Goal: Information Seeking & Learning: Learn about a topic

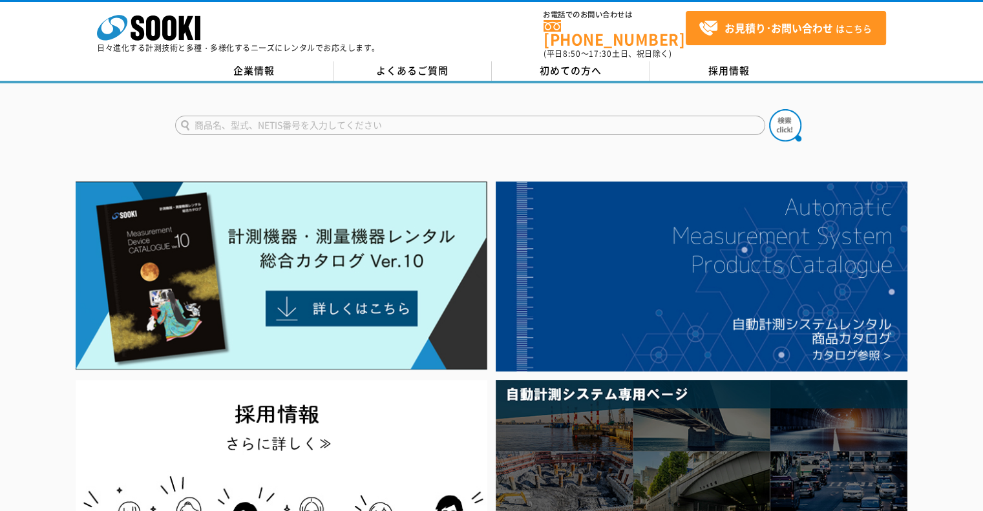
click at [416, 116] on input "text" at bounding box center [470, 125] width 590 height 19
type input "リアルタイム"
click at [769, 109] on button at bounding box center [785, 125] width 32 height 32
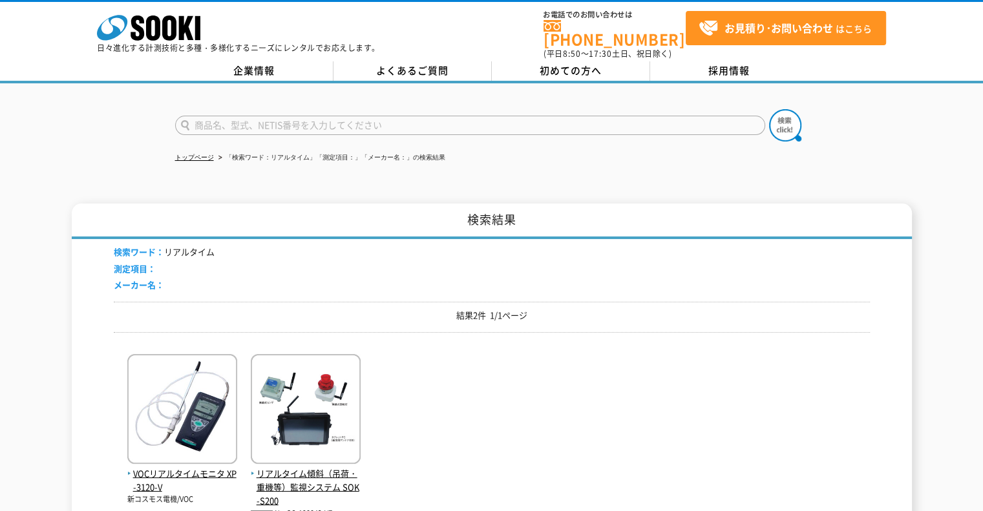
scroll to position [129, 0]
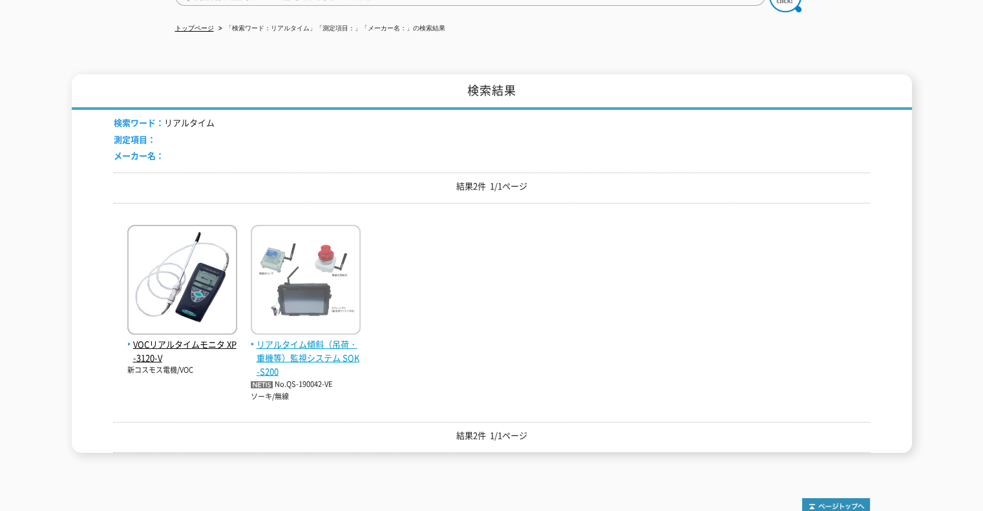
click at [320, 344] on span "リアルタイム傾斜（吊荷・重機等）監視システム SOK-S200" at bounding box center [306, 358] width 110 height 40
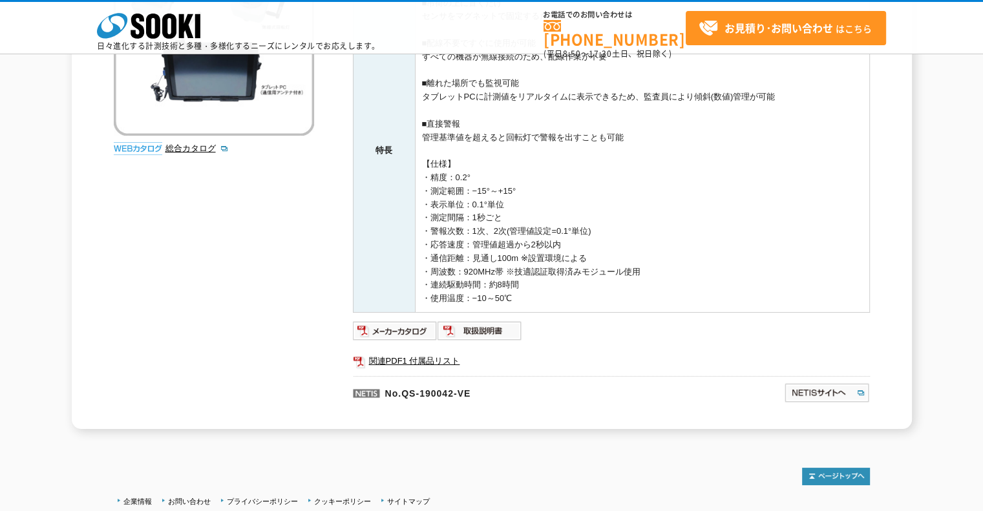
scroll to position [129, 0]
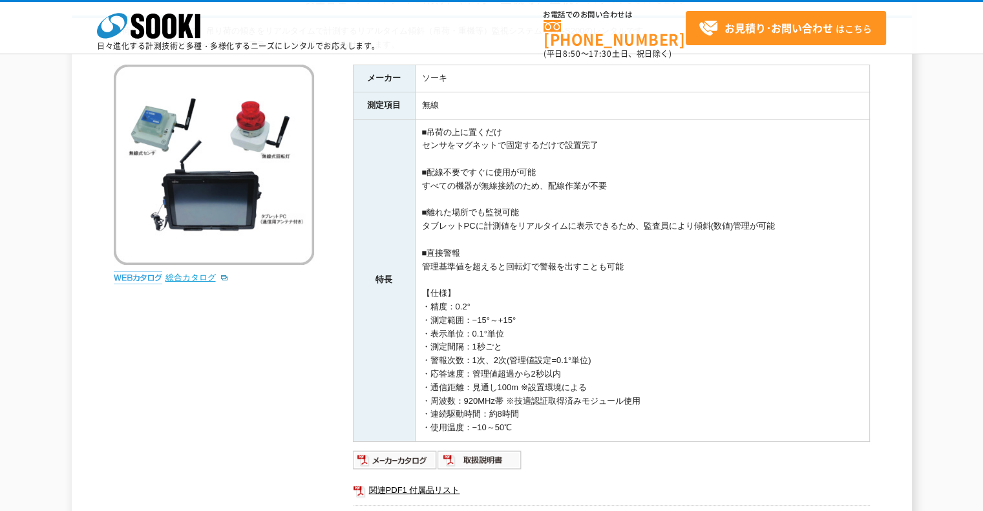
click at [208, 279] on link "総合カタログ" at bounding box center [197, 278] width 63 height 10
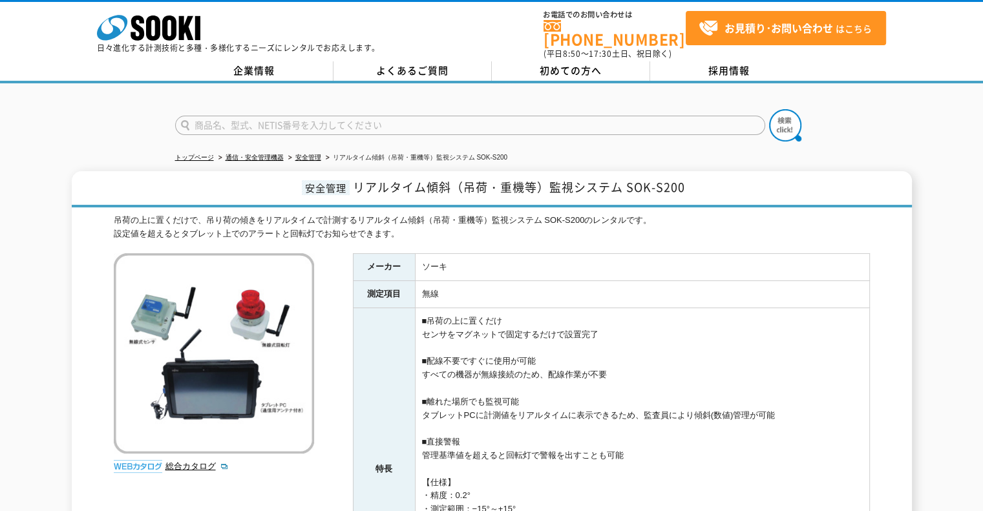
click at [326, 116] on input "text" at bounding box center [470, 125] width 590 height 19
type input "吊荷"
click at [769, 109] on button at bounding box center [785, 125] width 32 height 32
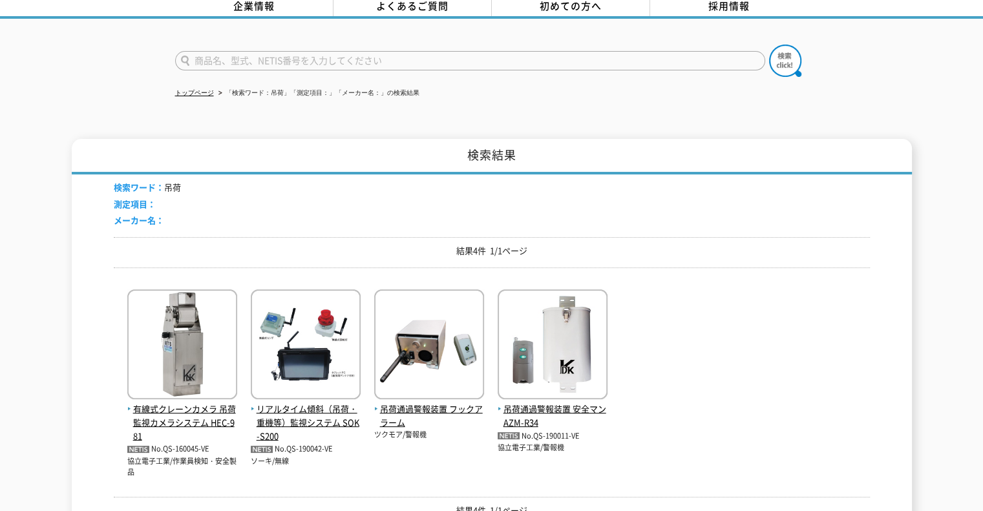
scroll to position [129, 0]
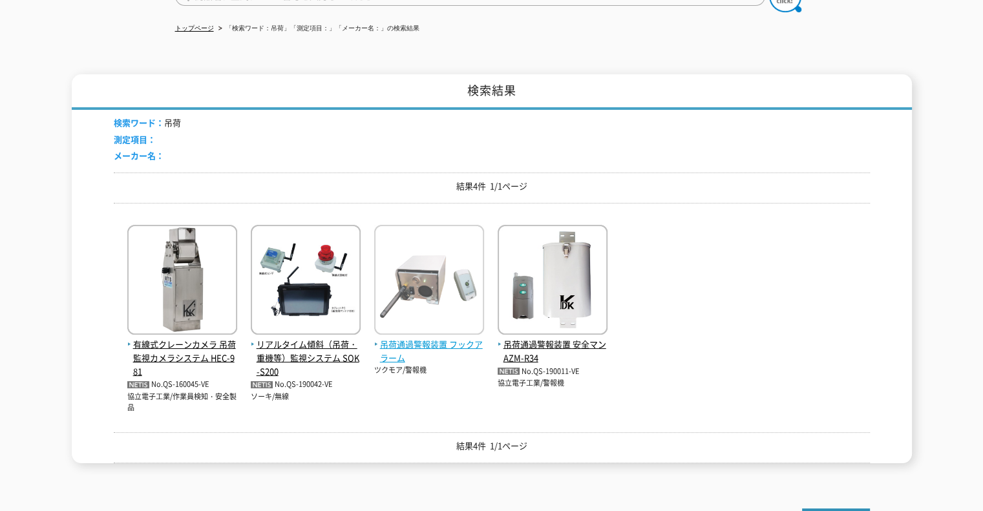
click at [394, 345] on span "吊荷通過警報装置 フックアラーム" at bounding box center [429, 351] width 110 height 27
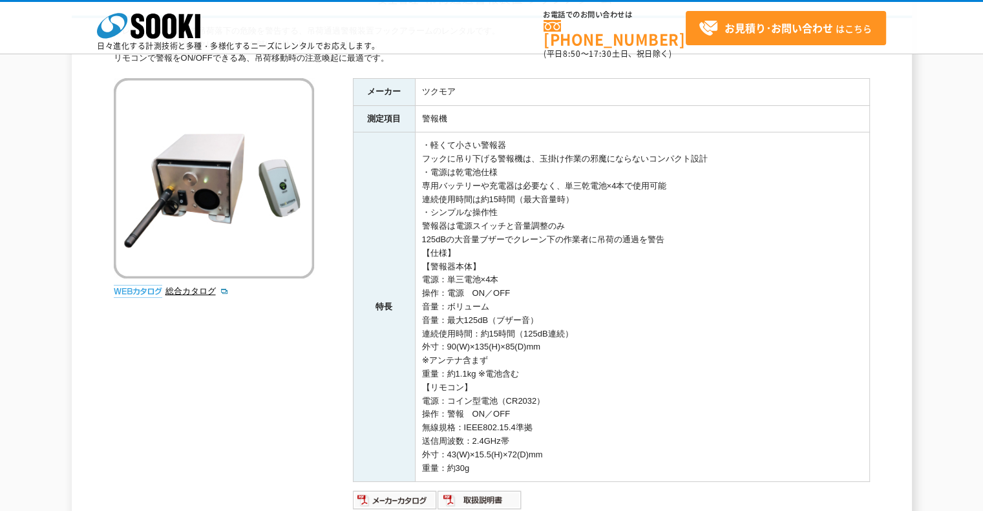
scroll to position [259, 0]
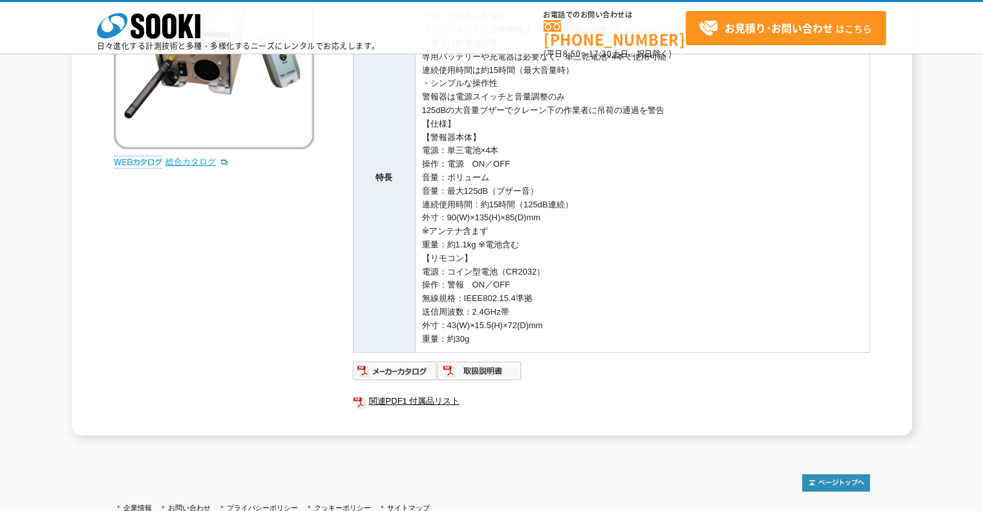
click at [188, 163] on link "総合カタログ" at bounding box center [197, 162] width 63 height 10
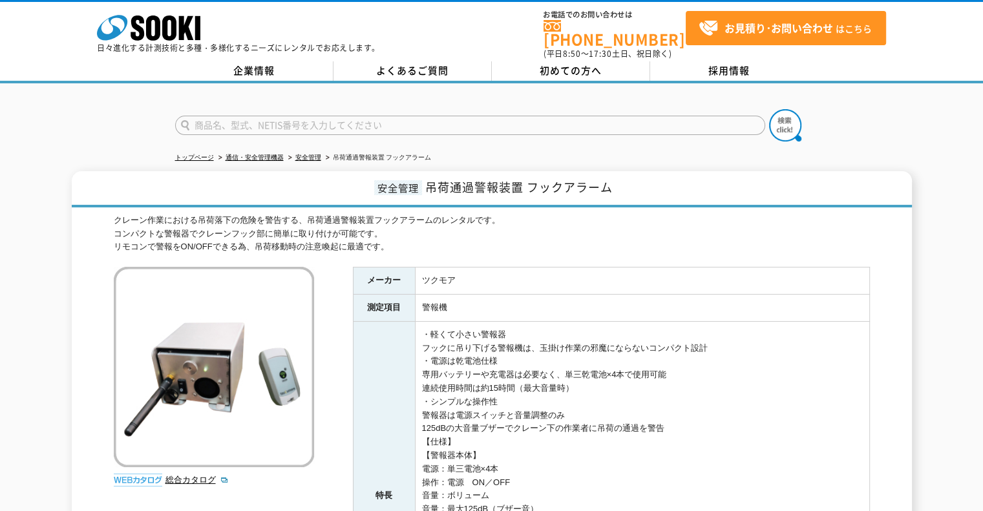
scroll to position [65, 0]
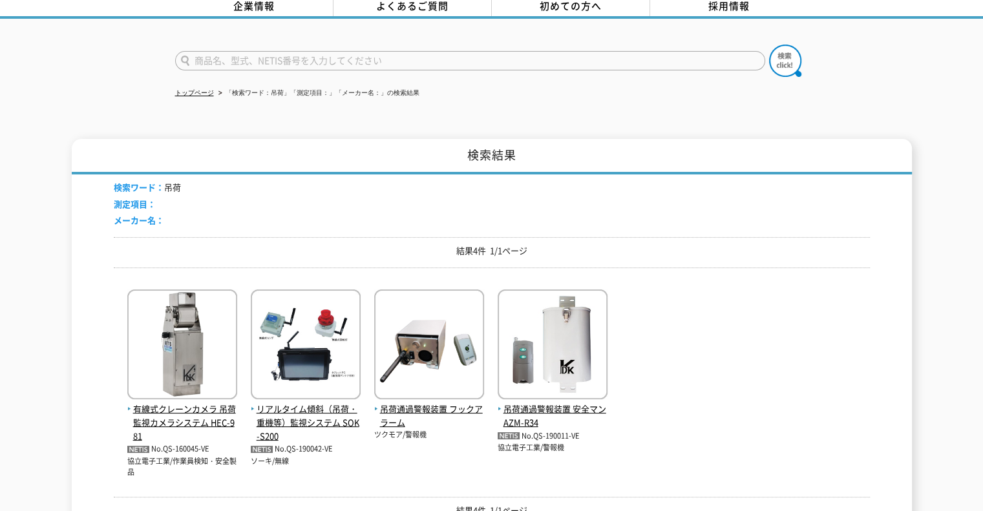
scroll to position [129, 0]
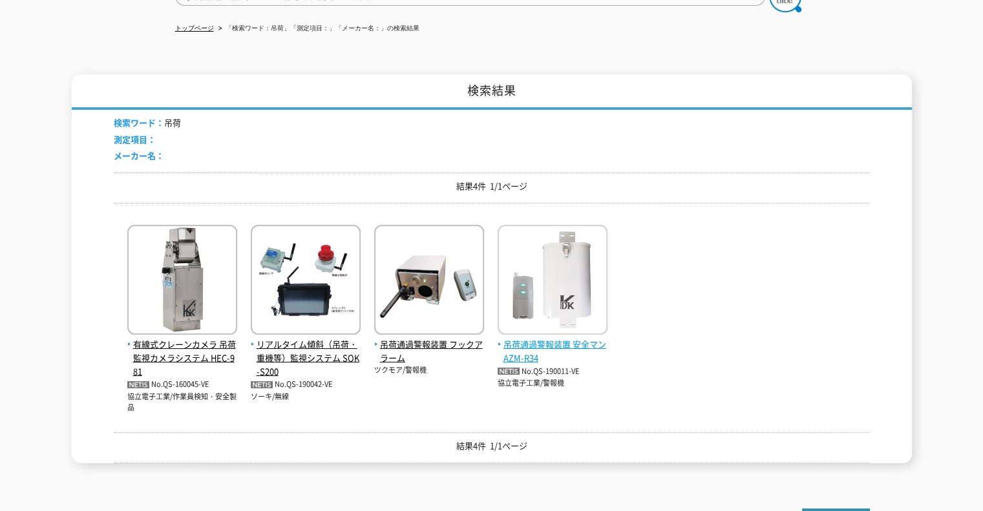
click at [555, 338] on span "吊荷通過警報装置 安全マン AZM-R34" at bounding box center [553, 351] width 110 height 27
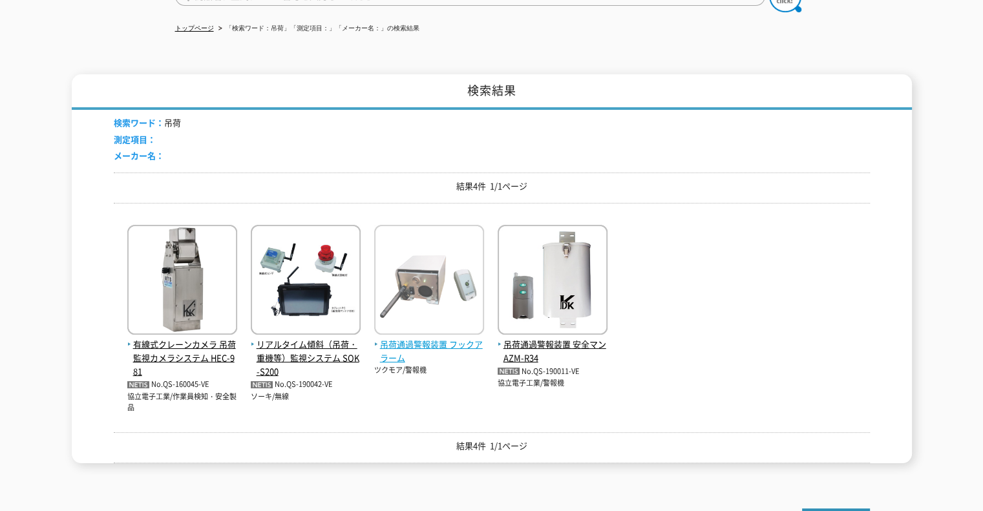
scroll to position [194, 0]
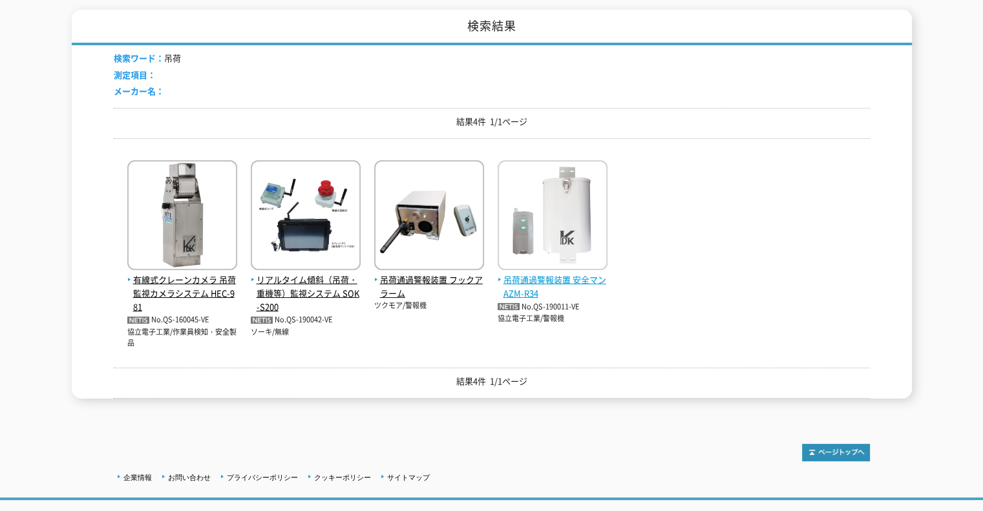
click at [538, 263] on img at bounding box center [553, 216] width 110 height 113
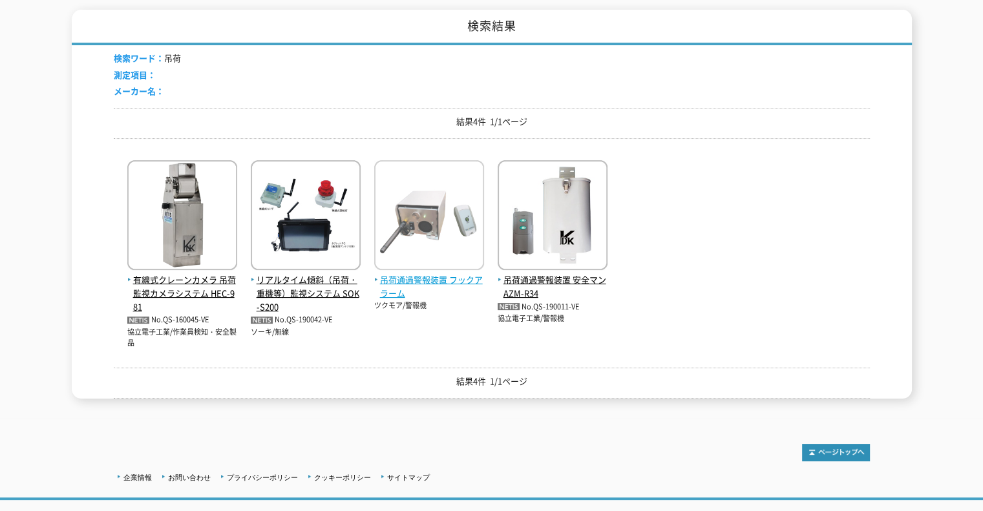
click at [396, 273] on span "吊荷通過警報装置 フックアラーム" at bounding box center [429, 286] width 110 height 27
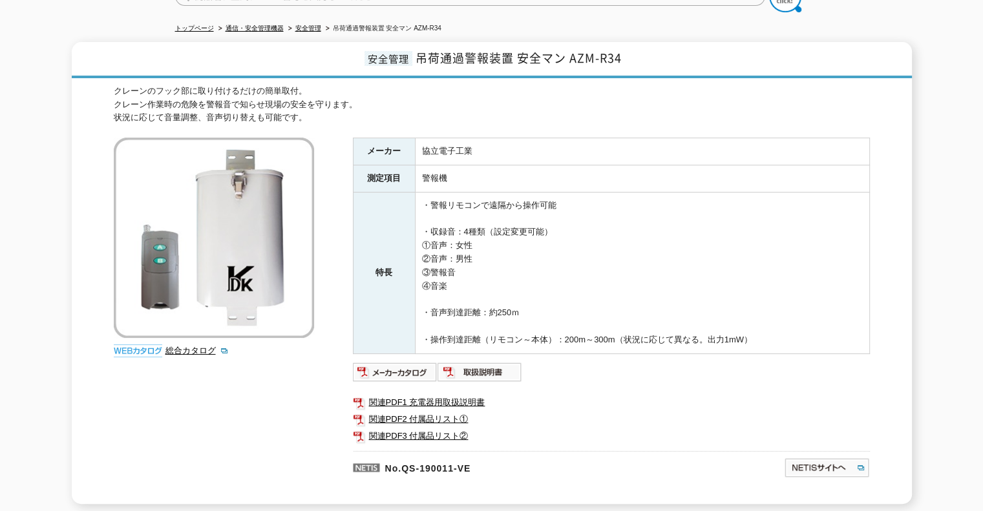
scroll to position [65, 0]
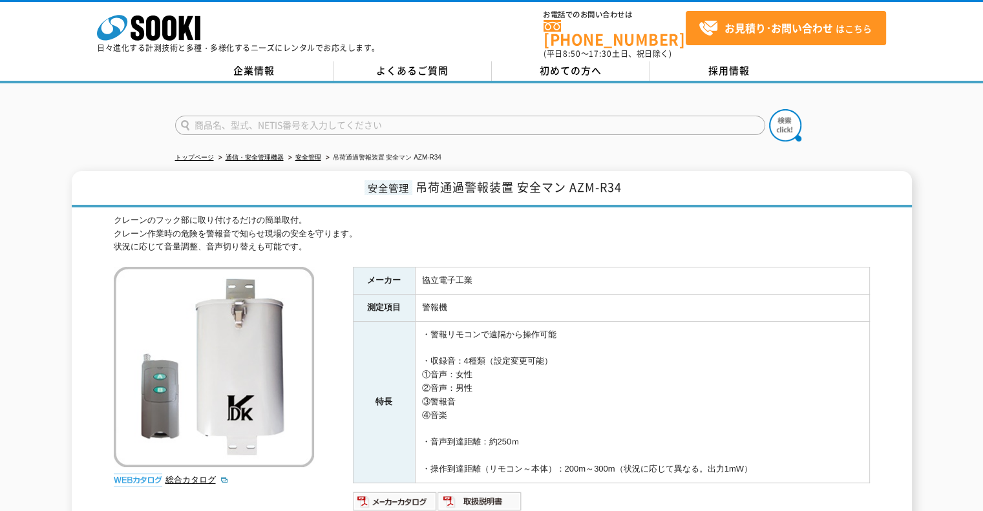
click at [662, 237] on div "クレーンのフック部に取り付けるだけの簡単取付。 クレーン作業時の危険を警報音で知らせ現場の安全を守ります。 状況に応じて音量調整、音声切り替えも可能です。" at bounding box center [492, 234] width 756 height 40
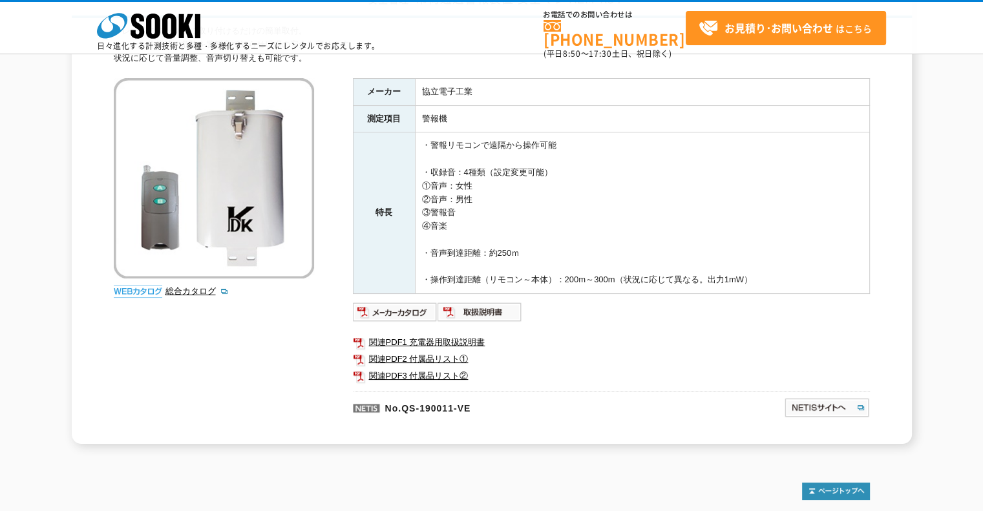
scroll to position [65, 0]
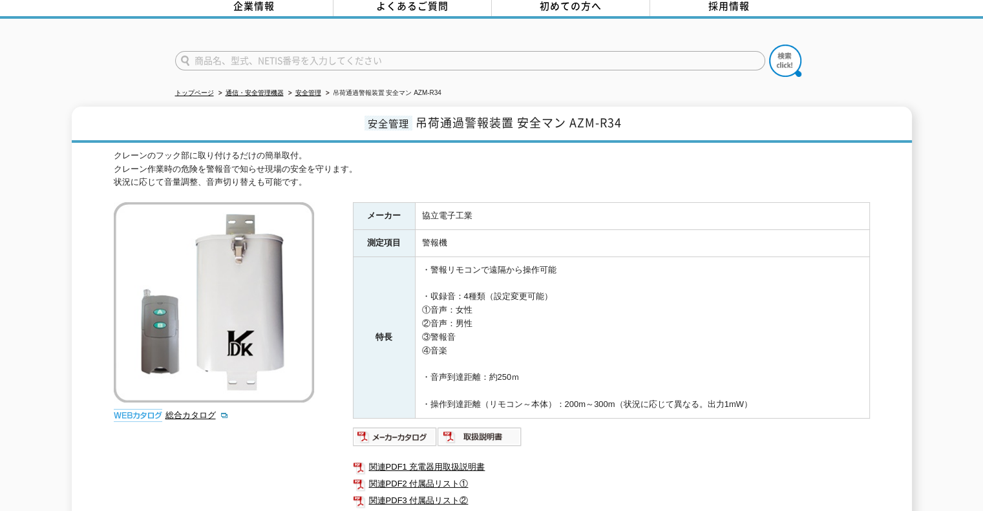
drag, startPoint x: 659, startPoint y: 233, endPoint x: 652, endPoint y: 233, distance: 7.8
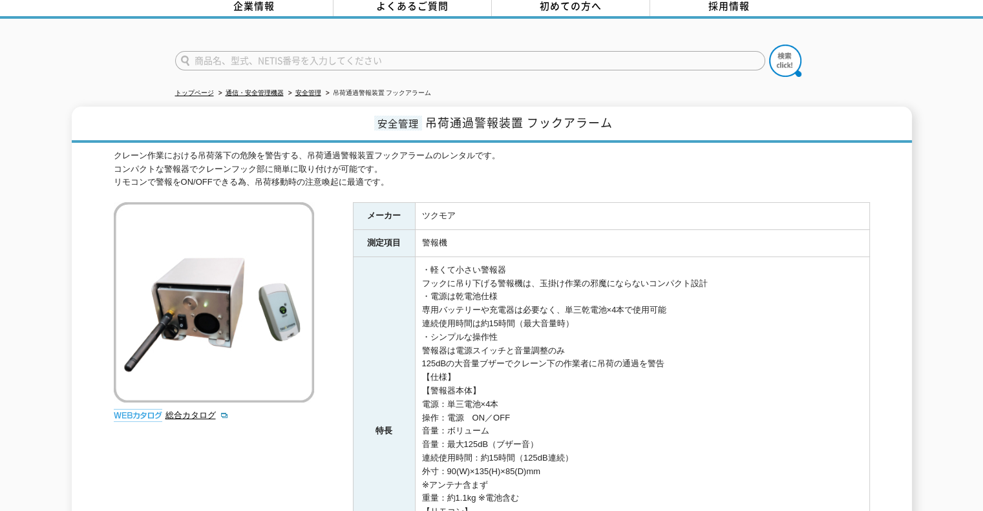
scroll to position [129, 0]
